Goal: Task Accomplishment & Management: Manage account settings

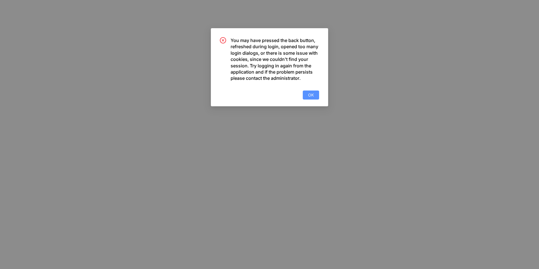
click at [315, 96] on button "OK" at bounding box center [311, 94] width 16 height 9
